Goal: Task Accomplishment & Management: Manage account settings

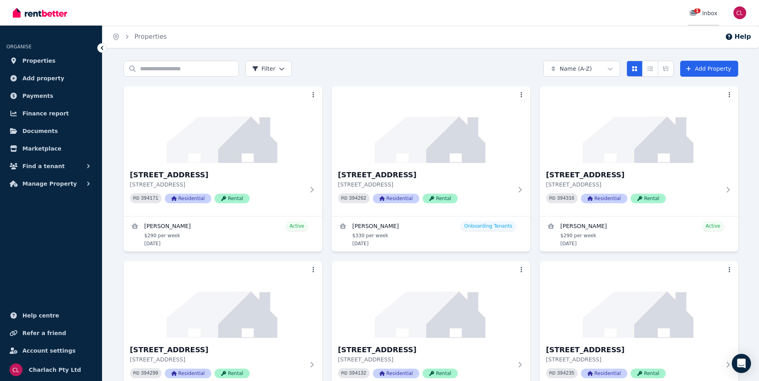
click at [696, 12] on span "1" at bounding box center [697, 10] width 6 height 5
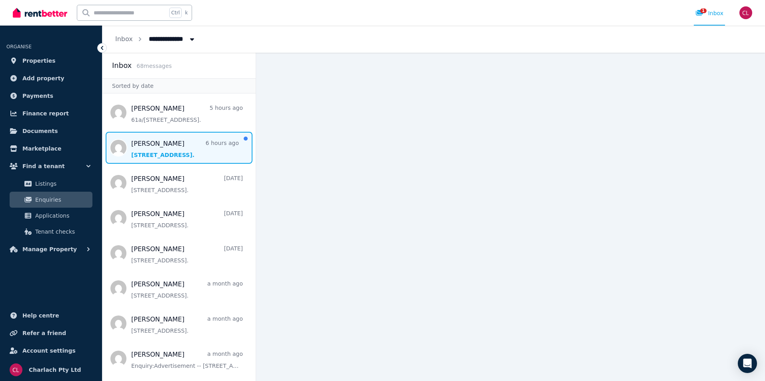
click at [187, 151] on span "Message list" at bounding box center [178, 148] width 153 height 32
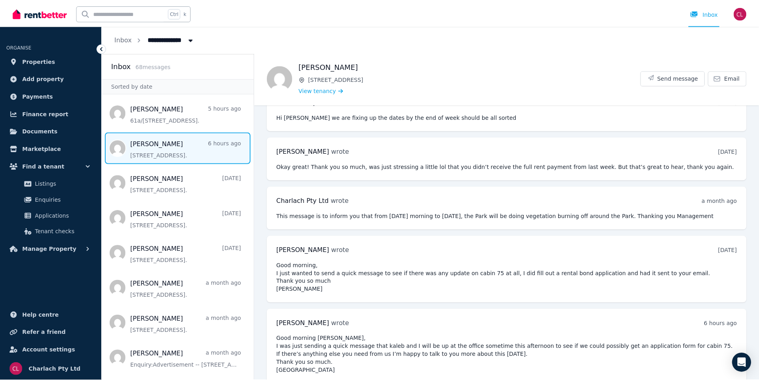
scroll to position [115, 0]
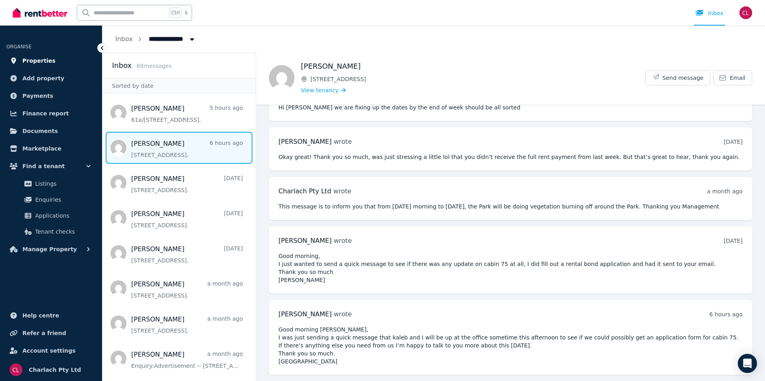
click at [30, 62] on span "Properties" at bounding box center [38, 61] width 33 height 10
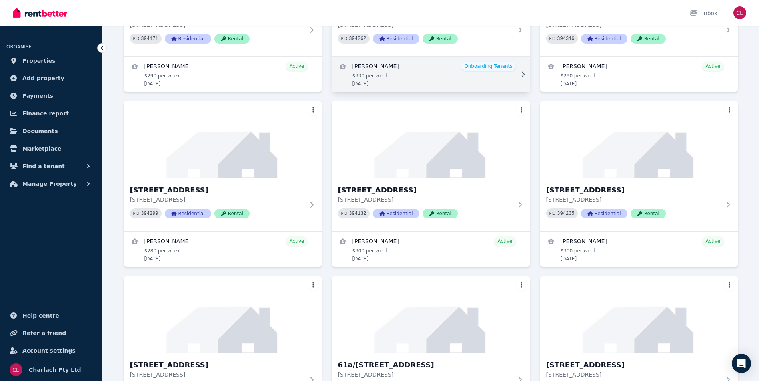
scroll to position [200, 0]
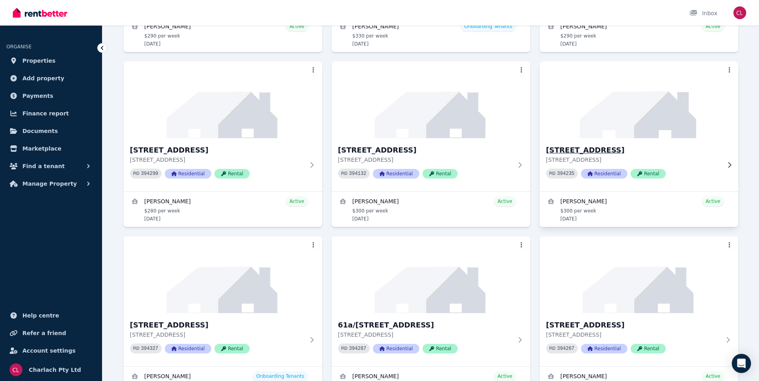
click at [615, 150] on h3 "[STREET_ADDRESS]" at bounding box center [633, 150] width 174 height 11
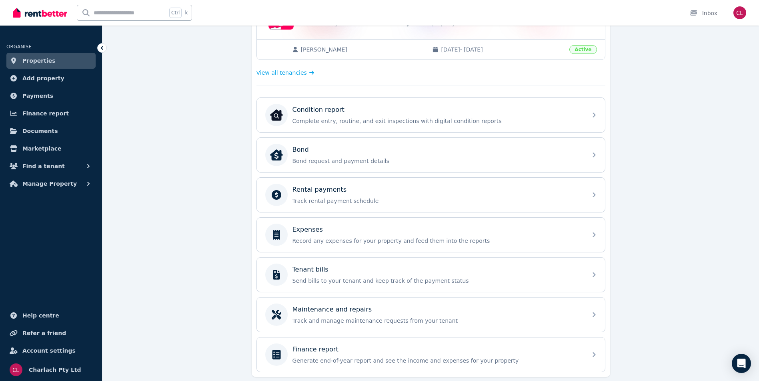
scroll to position [200, 0]
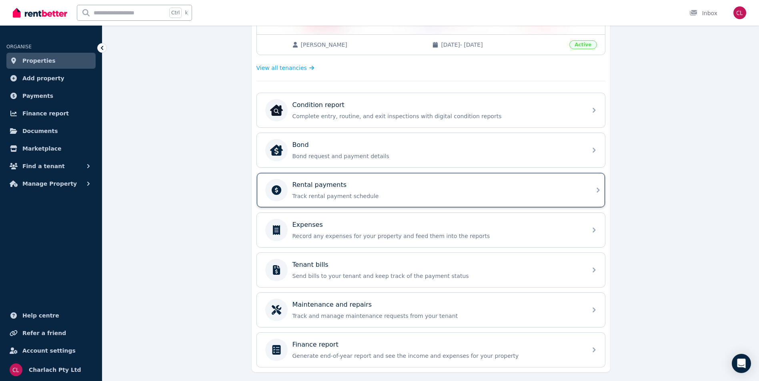
click at [503, 188] on div "Rental payments" at bounding box center [437, 185] width 290 height 10
